Goal: Download file/media

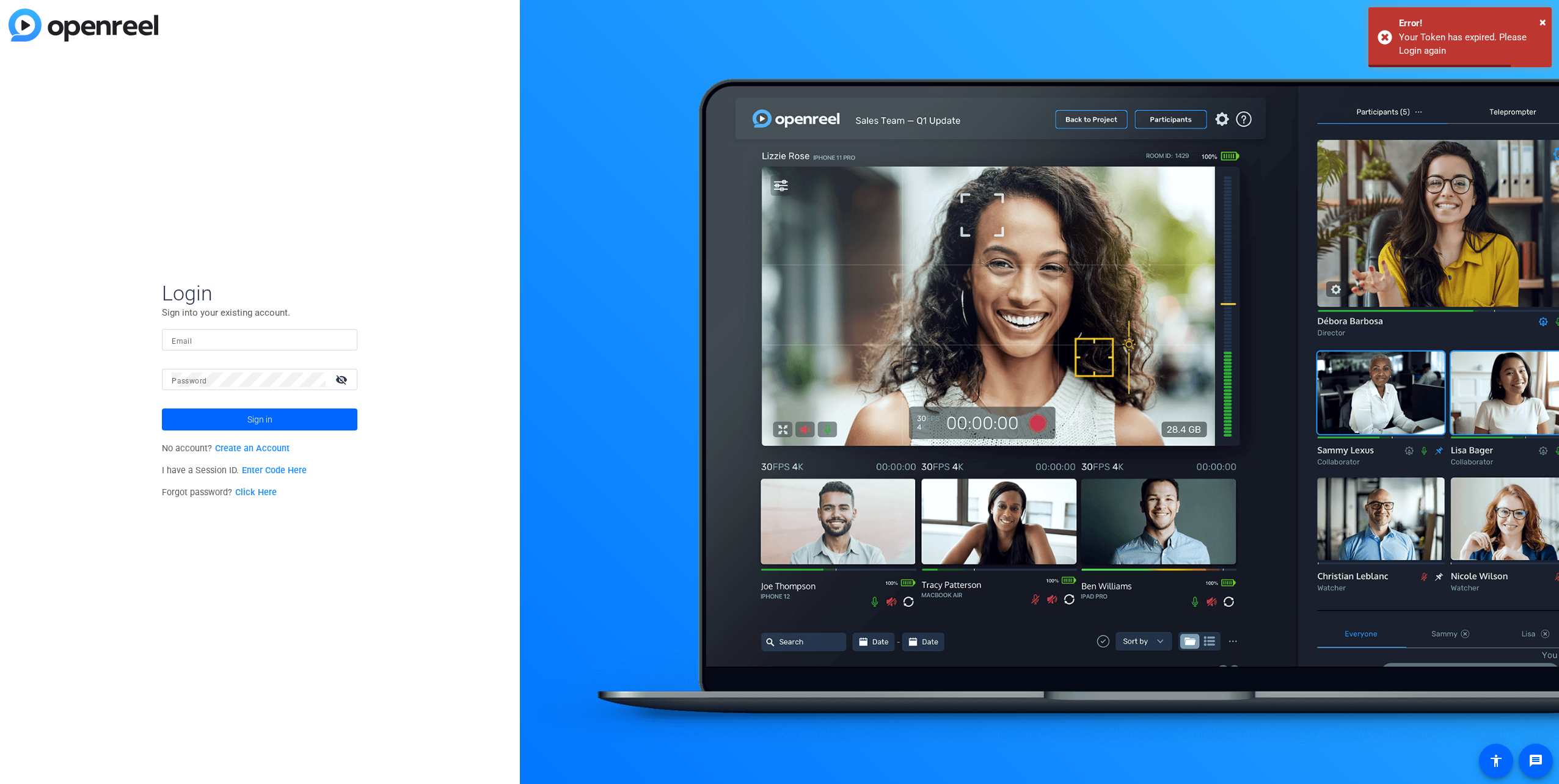
click at [336, 339] on input "Email" at bounding box center [260, 340] width 176 height 15
type input "[EMAIL_ADDRESS][DOMAIN_NAME]"
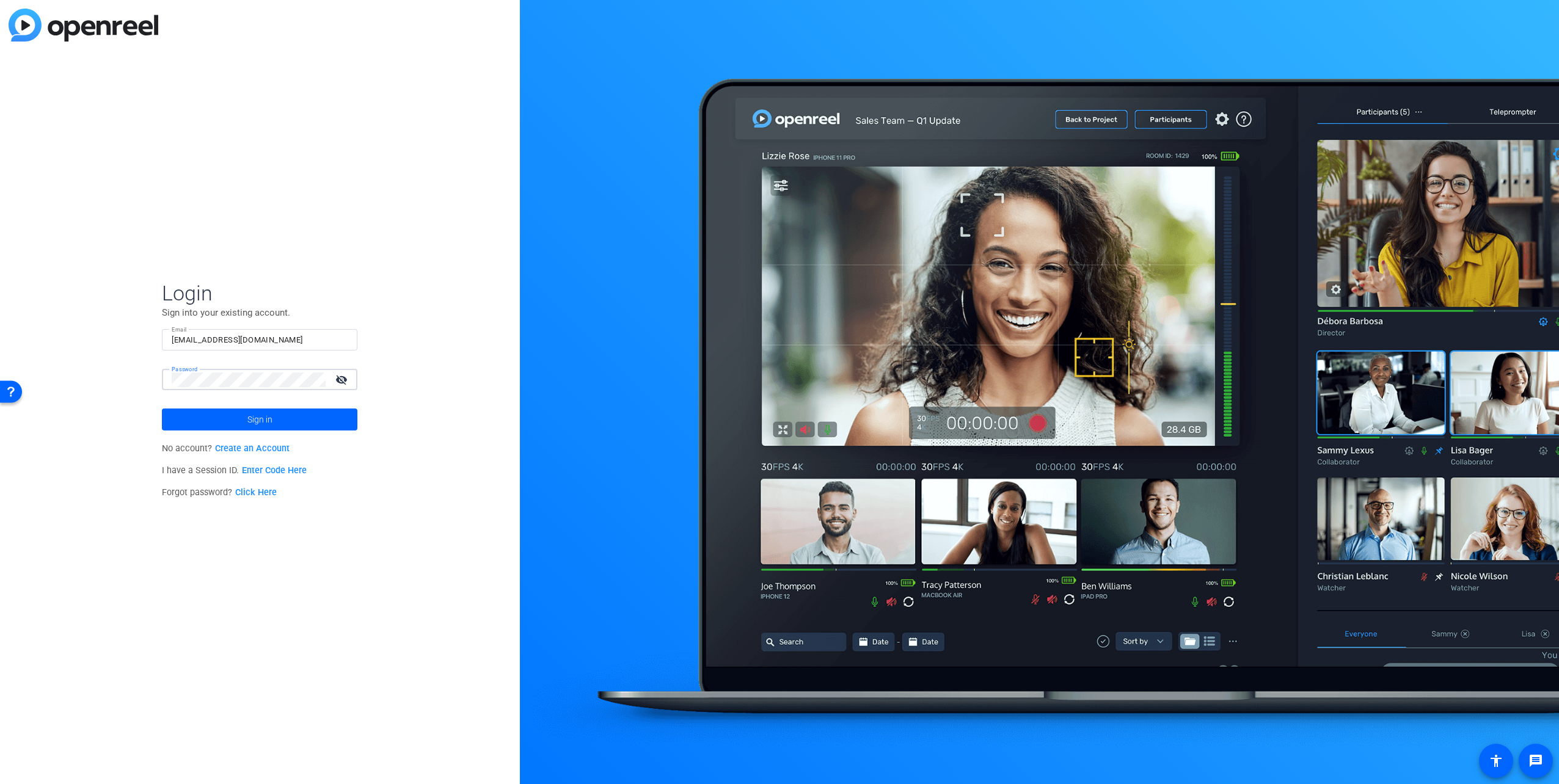
click at [162, 409] on button "Sign in" at bounding box center [260, 419] width 196 height 22
click at [343, 371] on mat-icon "visibility_off" at bounding box center [343, 379] width 29 height 18
click at [253, 413] on span "Sign in" at bounding box center [260, 419] width 25 height 30
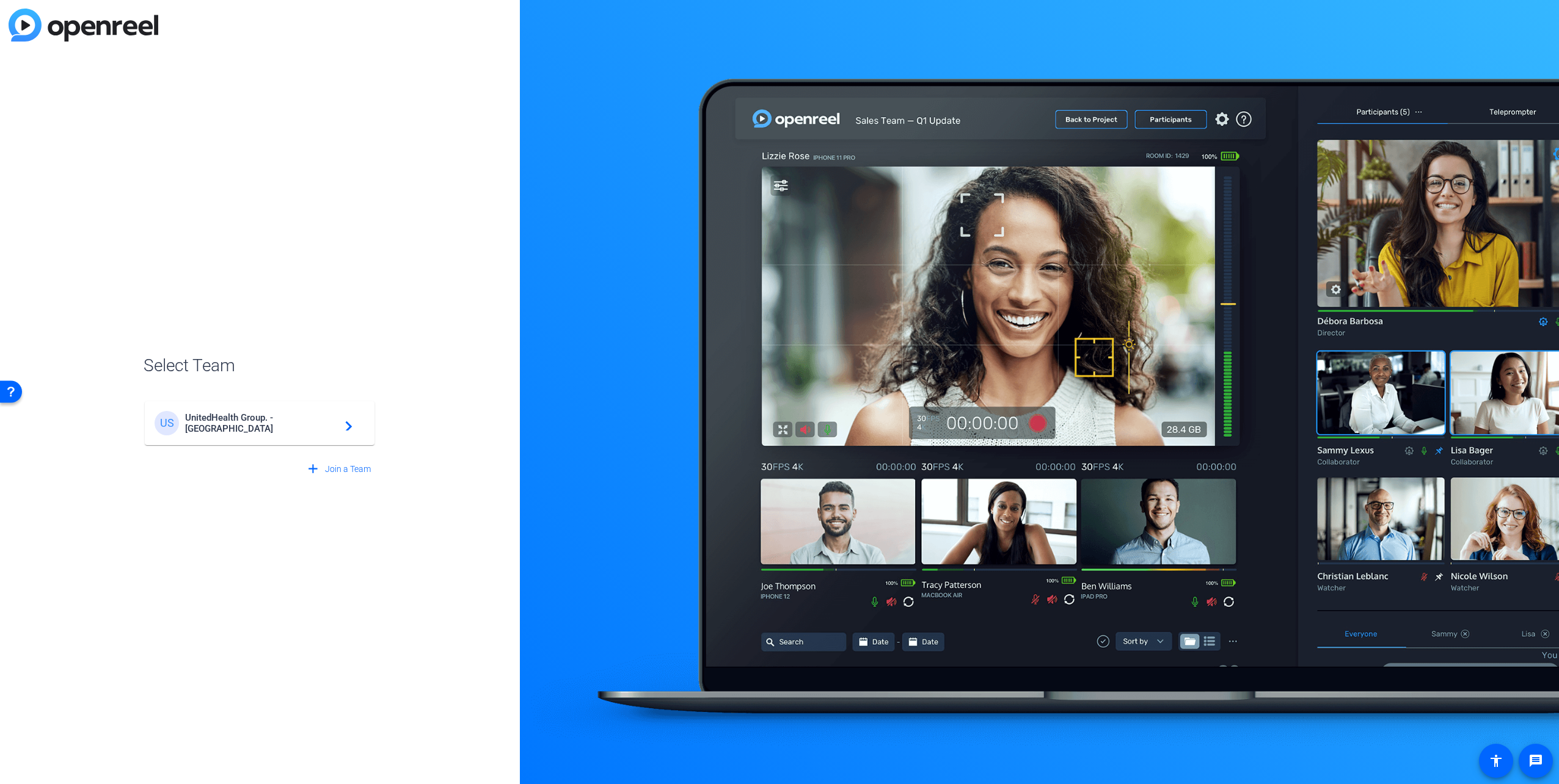
click at [369, 434] on mat-card-content "US UnitedHealth Group. - Tilt Studios navigate_next" at bounding box center [260, 423] width 230 height 44
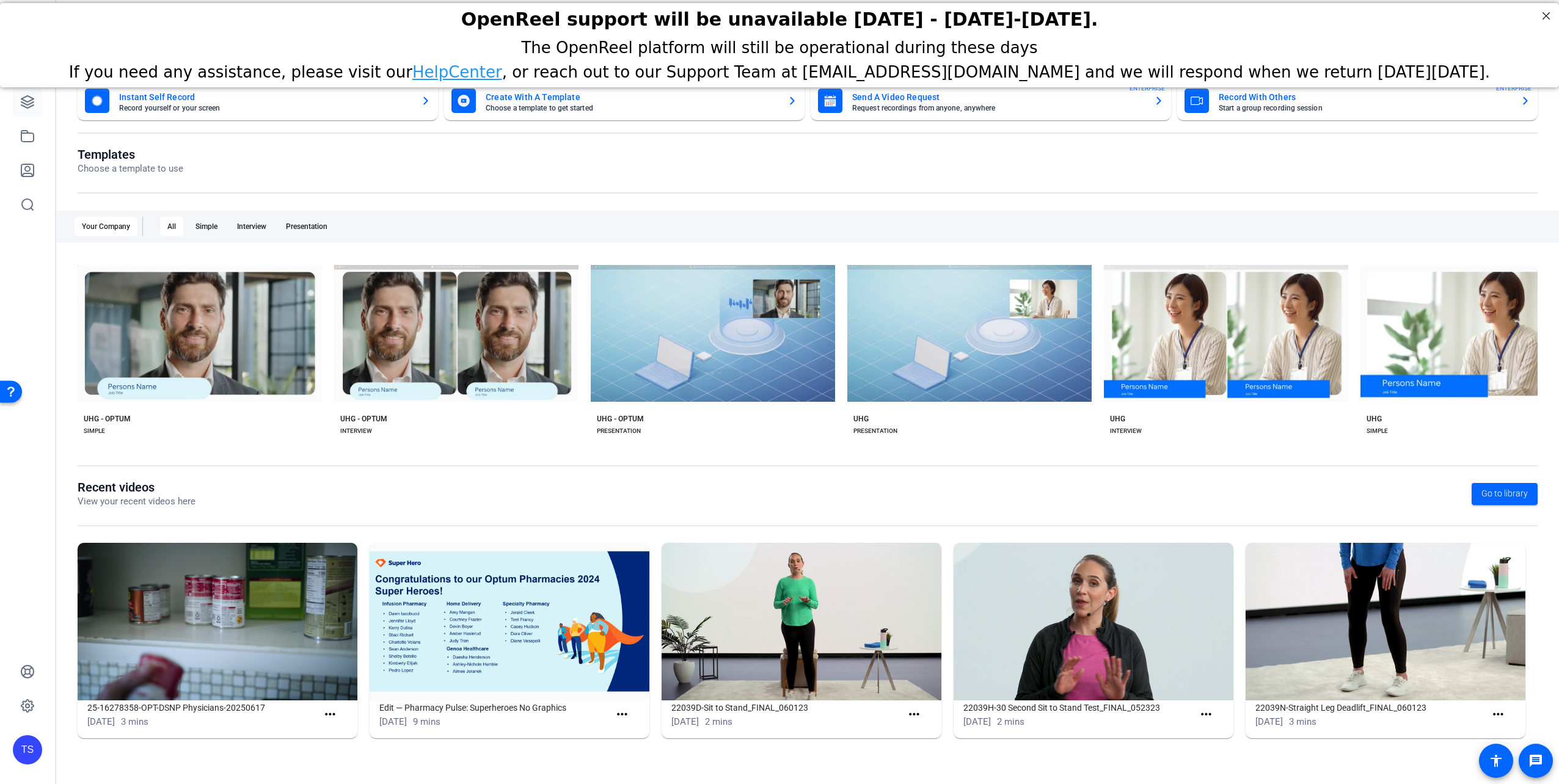
click at [27, 94] on link at bounding box center [27, 102] width 29 height 29
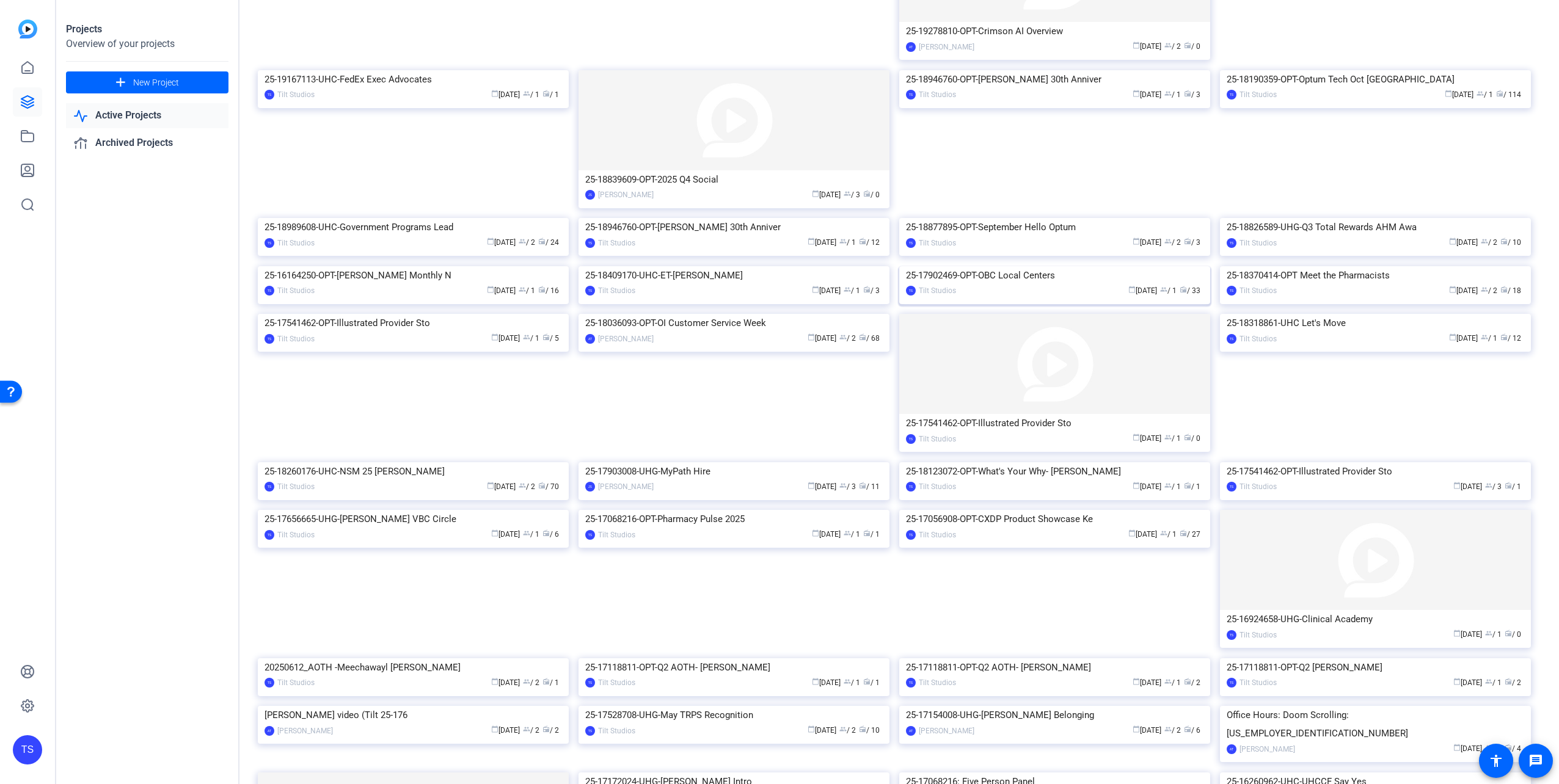
scroll to position [183, 0]
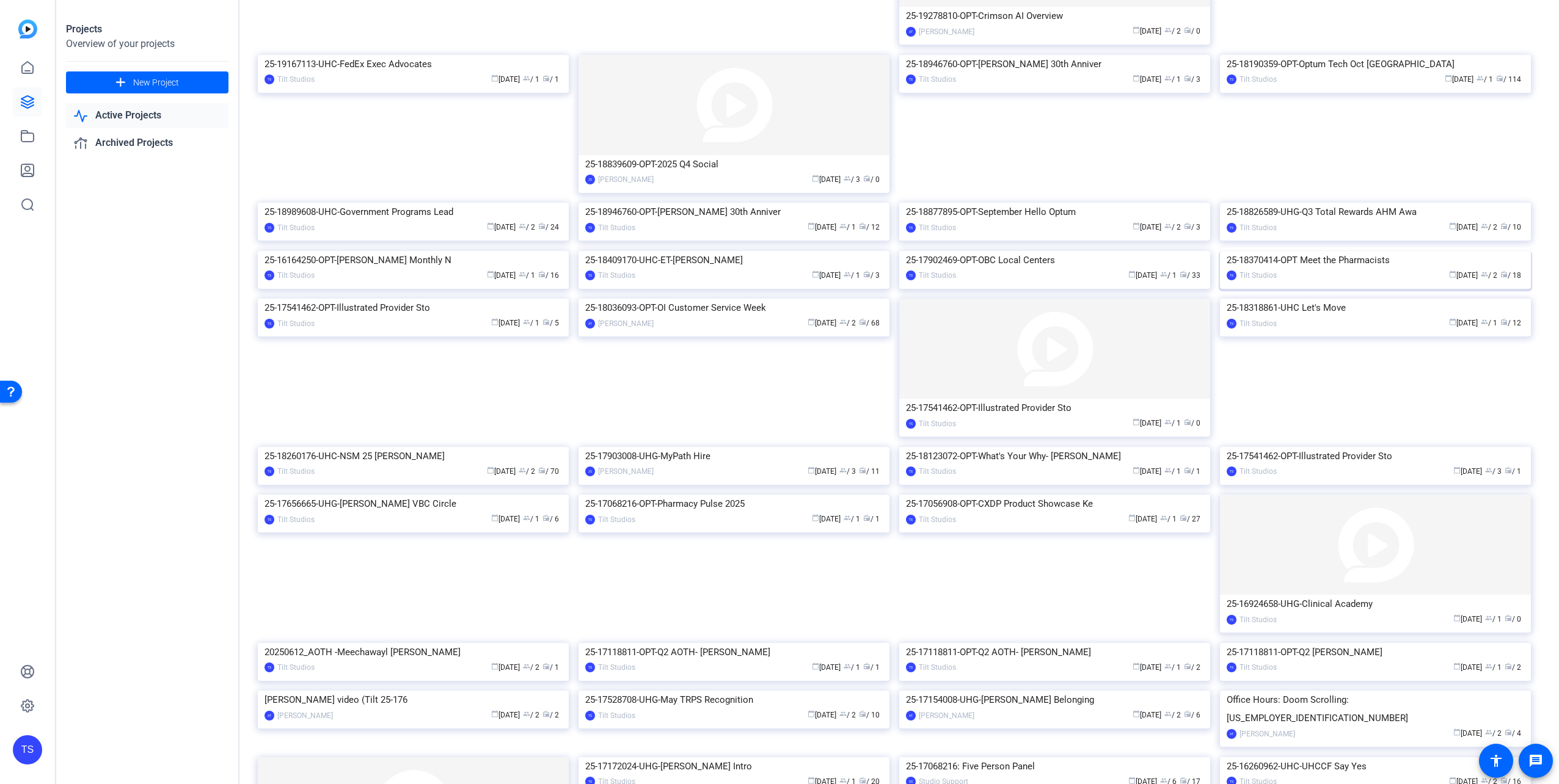
click at [1368, 269] on div "25-18370414-OPT Meet the Pharmacists" at bounding box center [1375, 260] width 297 height 18
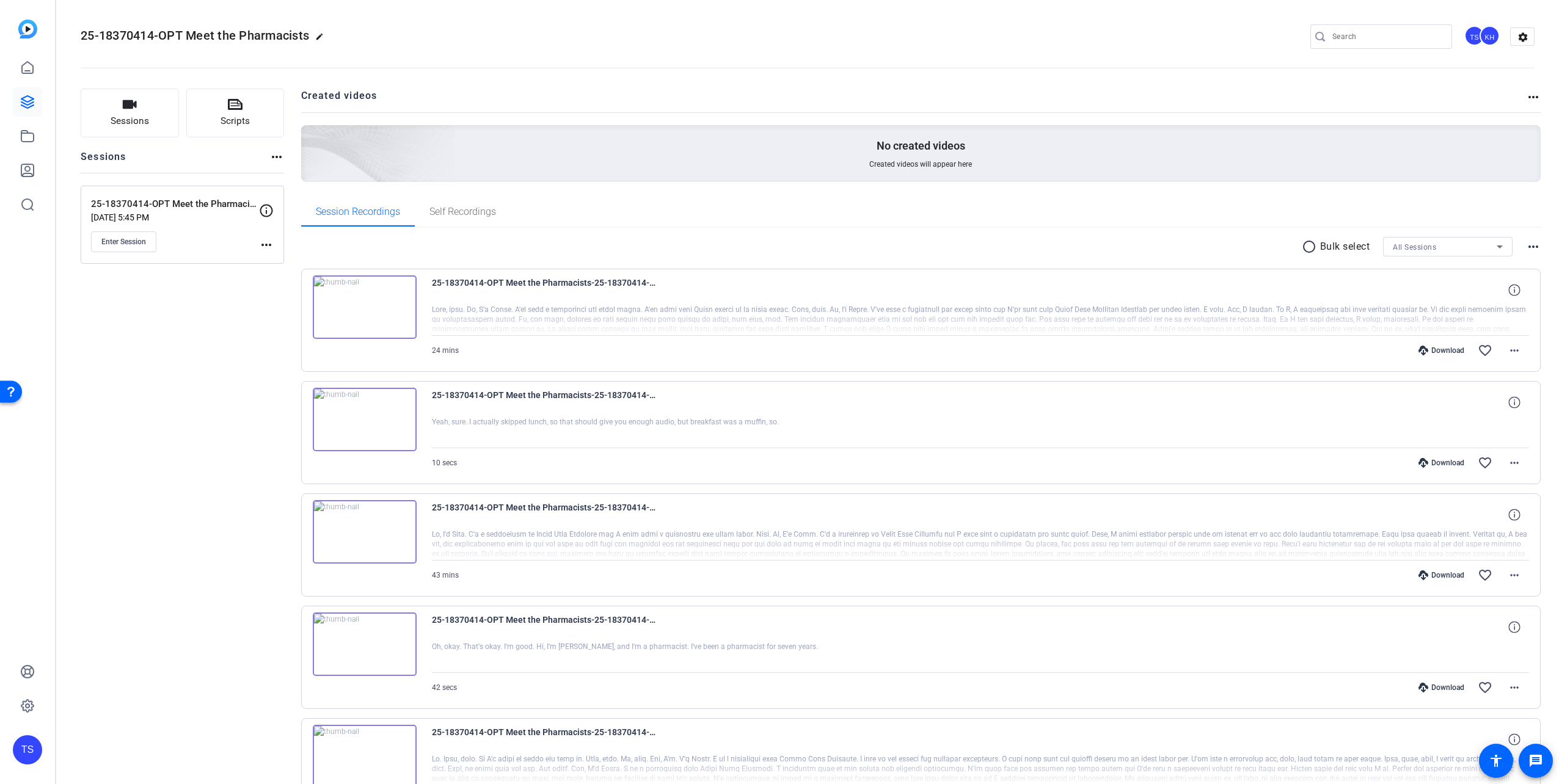
click at [1428, 355] on div "Download favorite_border more_horiz" at bounding box center [1144, 351] width 768 height 29
click at [1435, 350] on div "Download" at bounding box center [1441, 350] width 58 height 10
click at [1105, 201] on div "Session Recordings Self Recordings" at bounding box center [921, 212] width 1240 height 29
click at [1308, 248] on mat-icon "radio_button_unchecked" at bounding box center [1311, 247] width 18 height 15
click at [1318, 248] on span at bounding box center [1323, 247] width 9 height 17
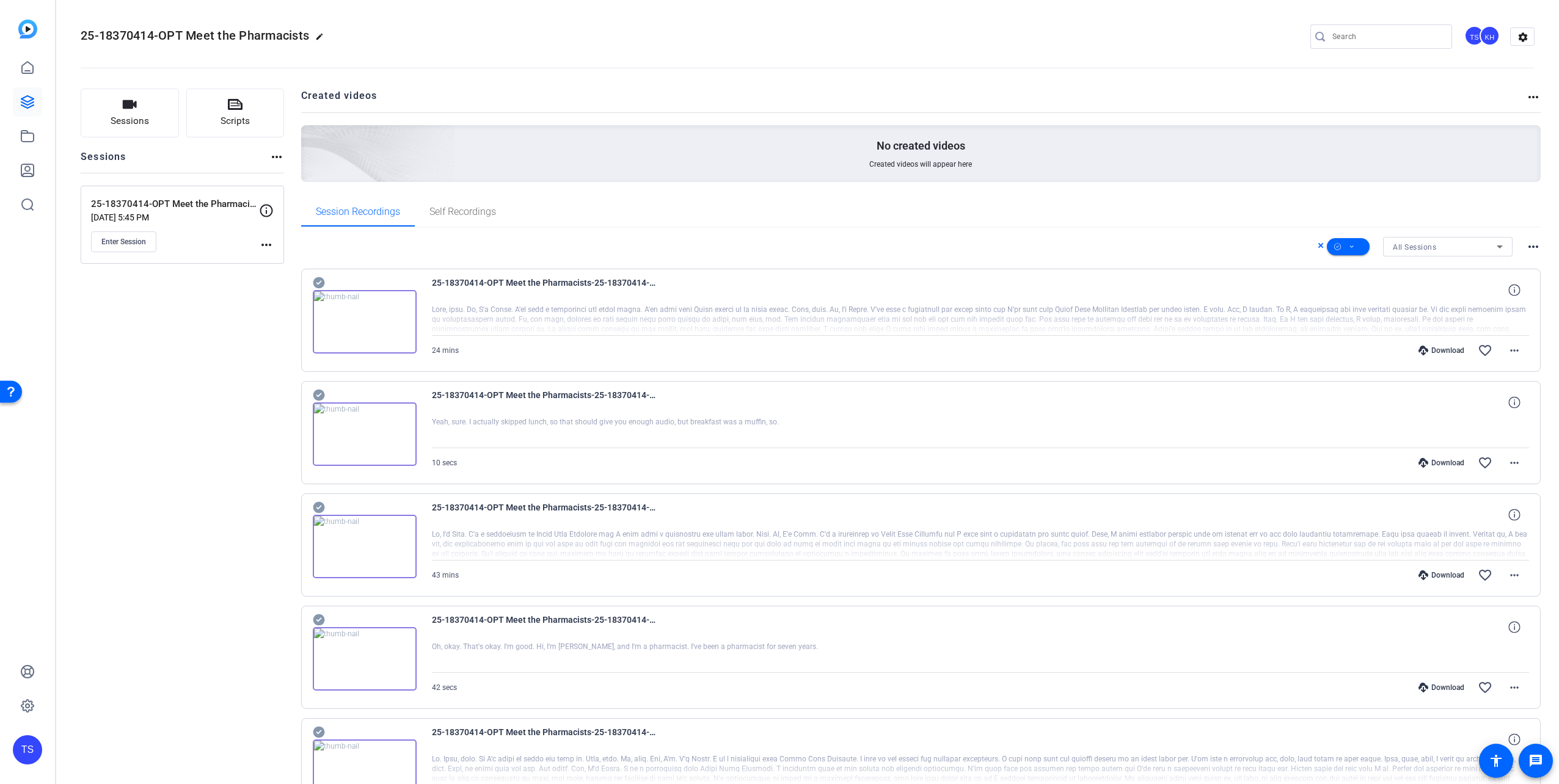
click at [1318, 246] on icon at bounding box center [1321, 246] width 6 height 15
click at [405, 305] on img at bounding box center [364, 307] width 104 height 63
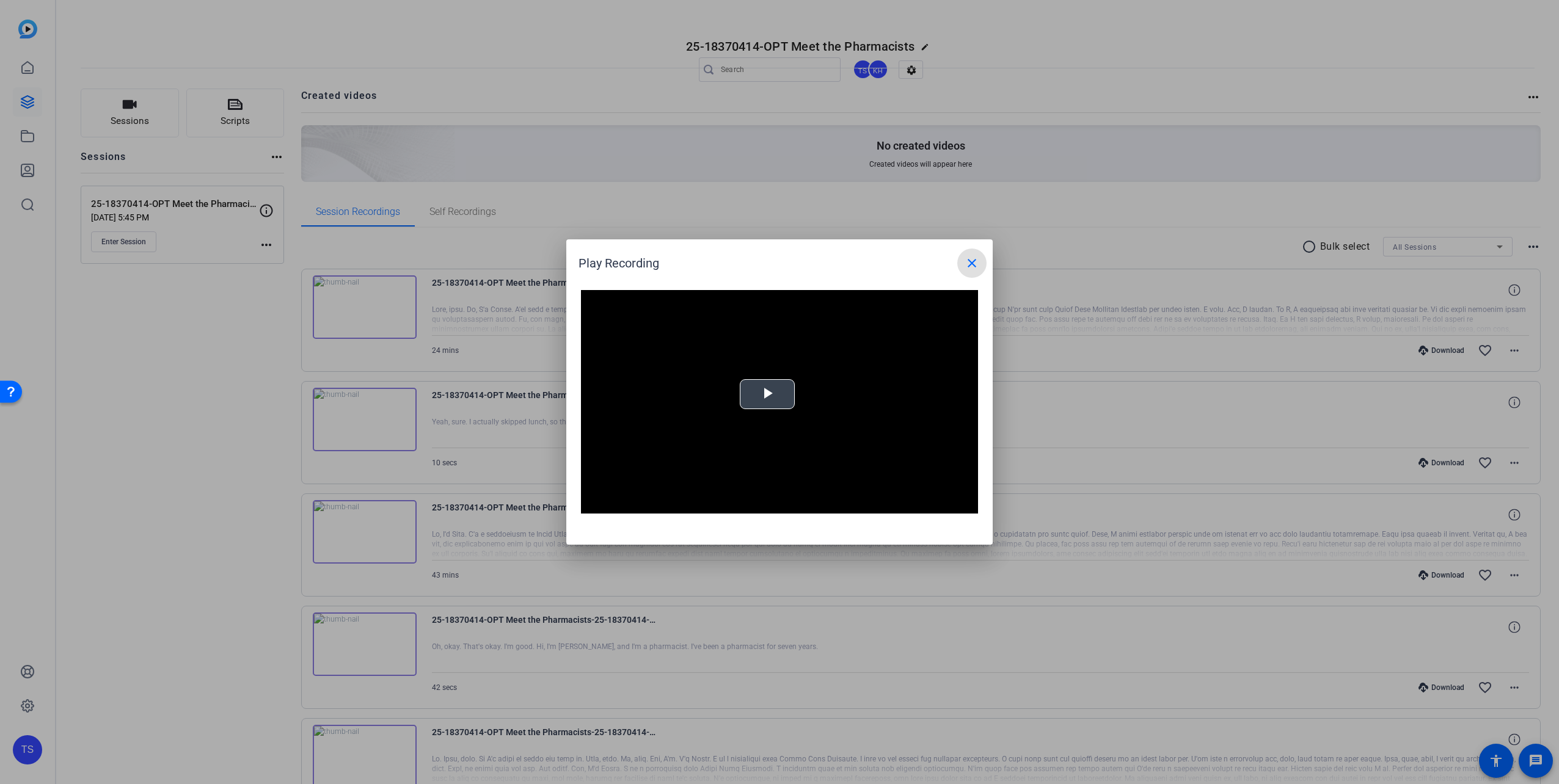
click at [768, 394] on span "Video Player" at bounding box center [768, 394] width 0 height 0
click at [652, 505] on div "Loaded : 100.00% 01:38 00:01" at bounding box center [764, 504] width 256 height 3
drag, startPoint x: 692, startPoint y: 508, endPoint x: 705, endPoint y: 509, distance: 13.0
click at [693, 508] on div "Loaded : 100.00% 05:15 01:31" at bounding box center [764, 505] width 268 height 18
click at [978, 260] on mat-icon "close" at bounding box center [972, 263] width 15 height 15
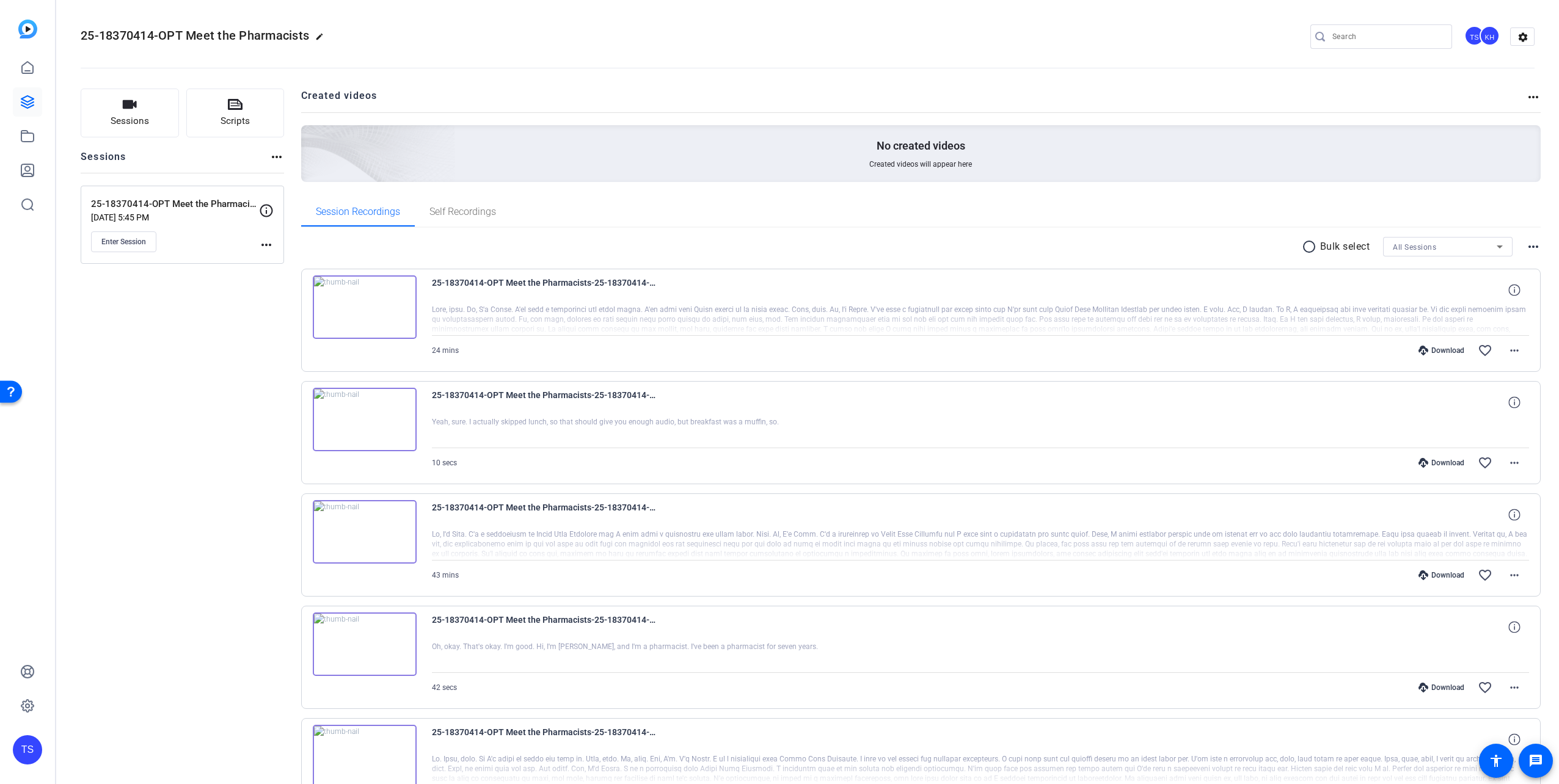
click at [1528, 352] on div "25-18370414-OPT Meet the Pharmacists-25-18370414-OPT Meet the Pharmacists - Cap…" at bounding box center [921, 320] width 1240 height 103
click at [1523, 352] on span at bounding box center [1514, 351] width 29 height 29
click at [1493, 407] on span "Download MP4" at bounding box center [1476, 406] width 73 height 15
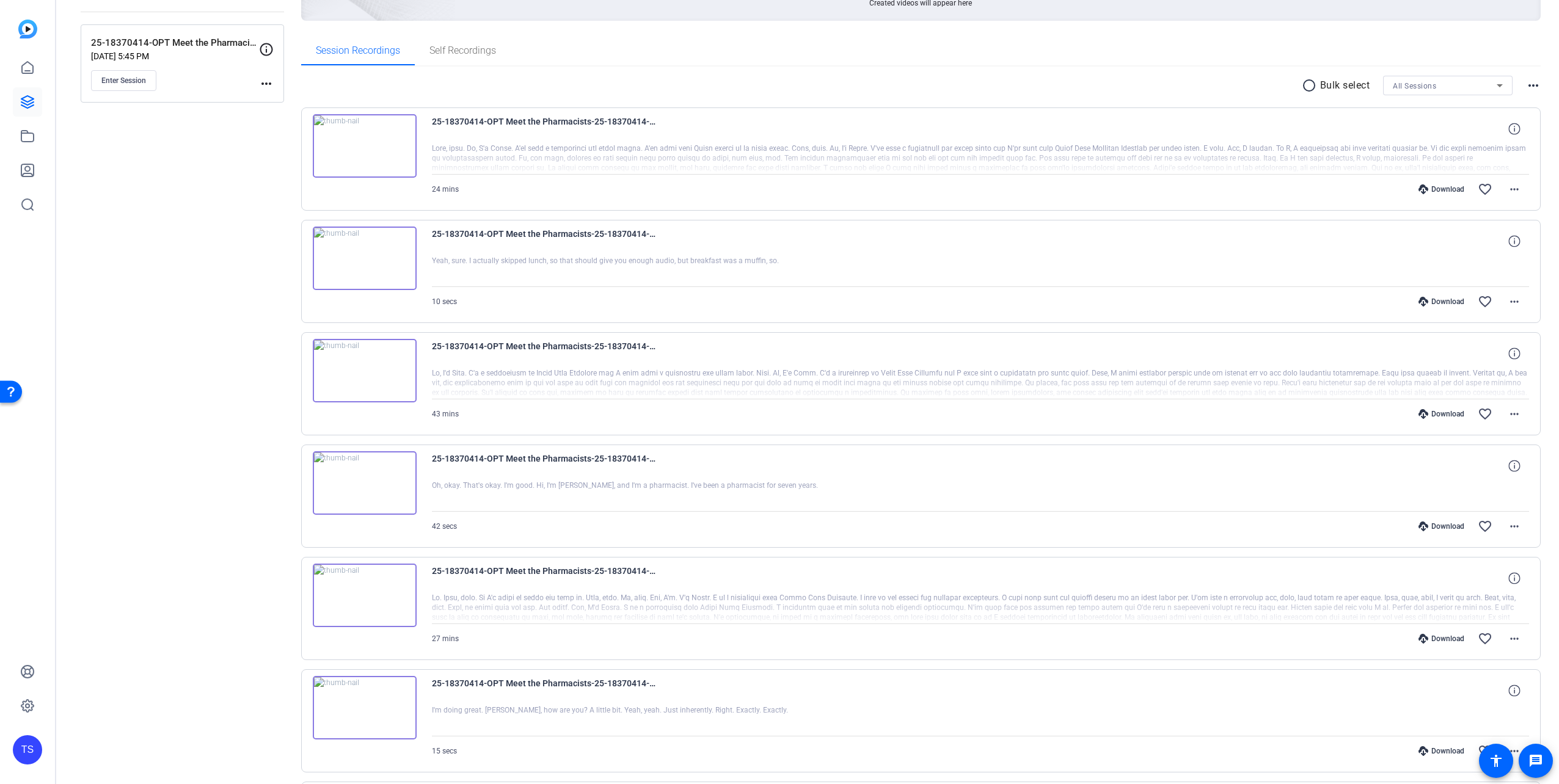
scroll to position [305, 0]
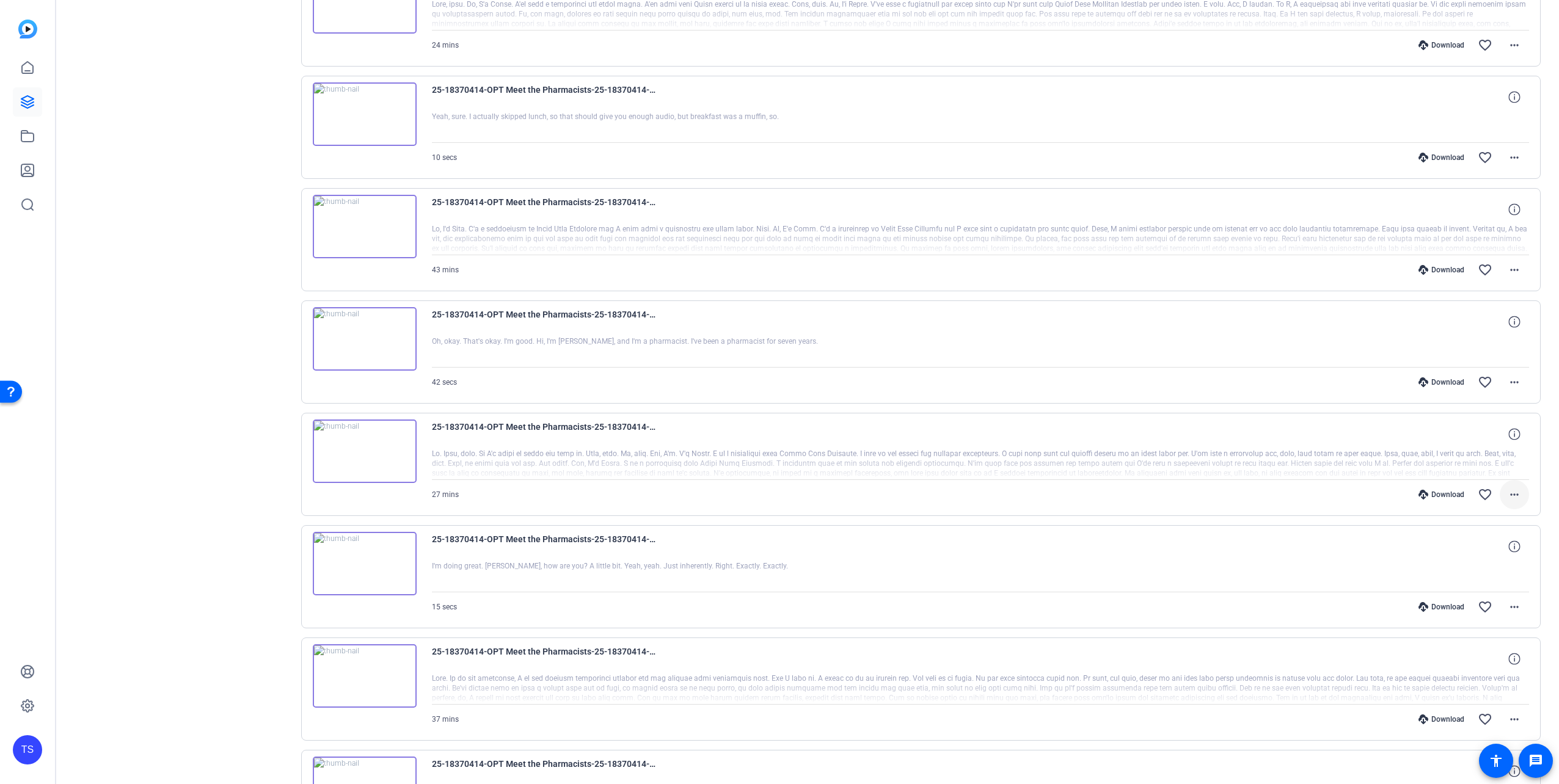
click at [1513, 497] on mat-icon "more_horiz" at bounding box center [1514, 495] width 15 height 15
click at [1507, 495] on div at bounding box center [780, 392] width 1559 height 784
drag, startPoint x: 1172, startPoint y: 775, endPoint x: 1103, endPoint y: 651, distance: 141.9
click at [1172, 775] on div "25-18370414-OPT Meet the Pharmacists-25-18370414-OPT Meet the Pharmacists - Cap…" at bounding box center [981, 771] width 1098 height 29
